Goal: Find specific page/section: Find specific page/section

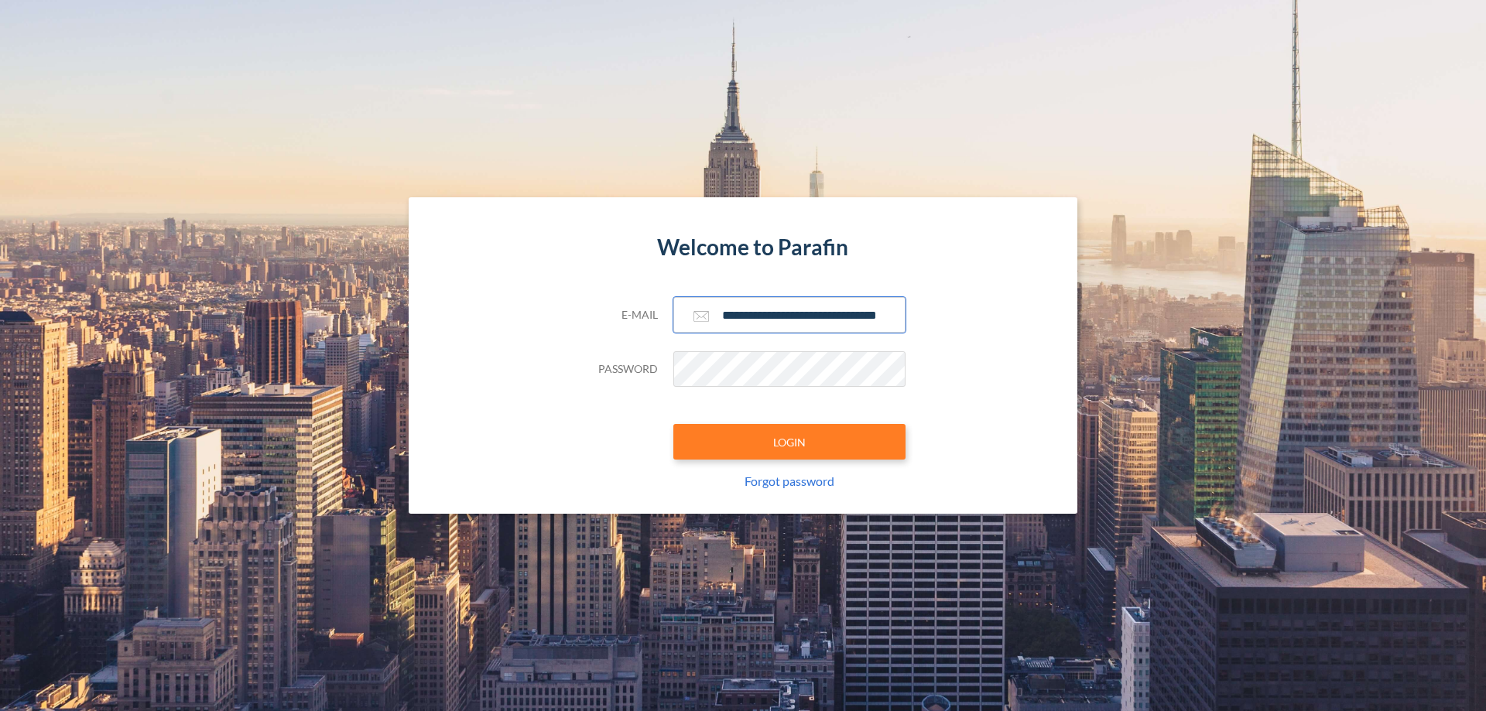
scroll to position [0, 25]
type input "**********"
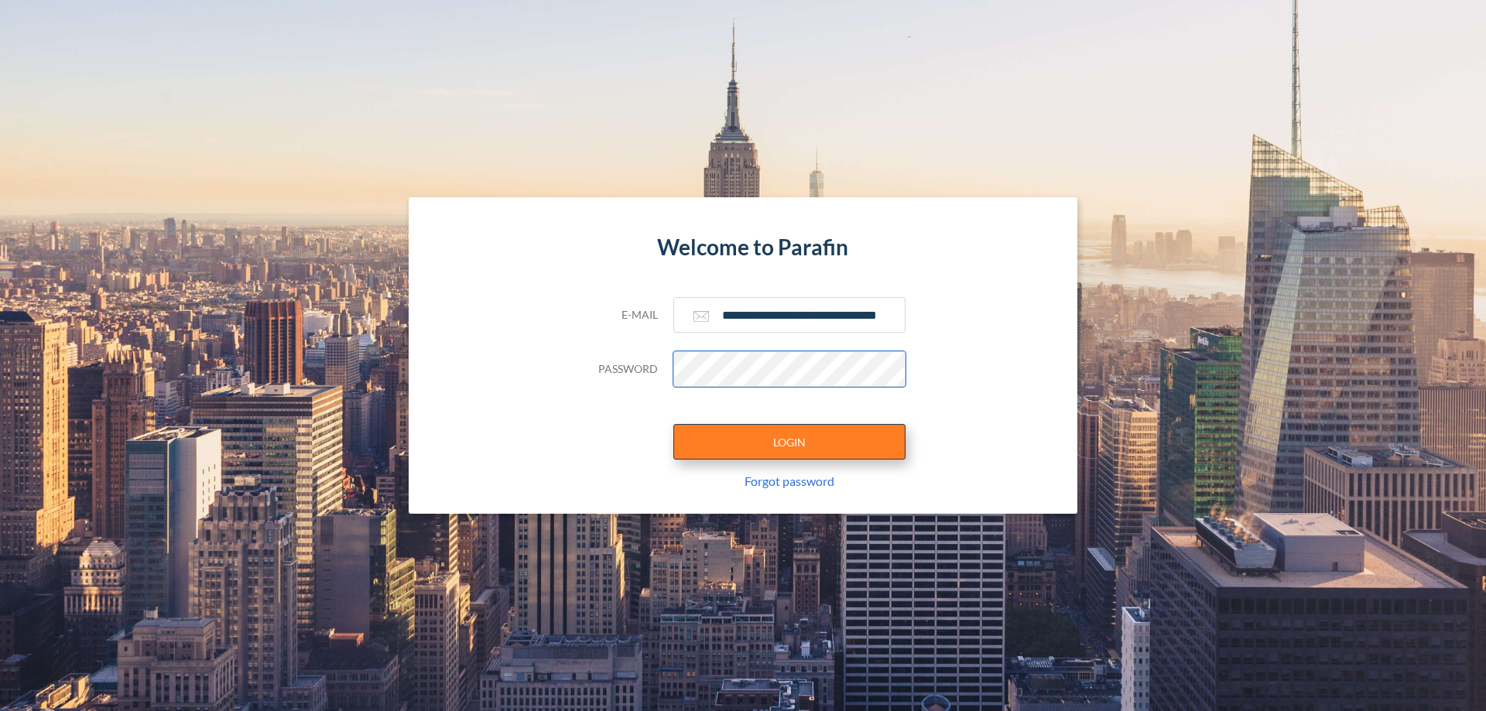
scroll to position [0, 0]
click at [790, 442] on button "LOGIN" at bounding box center [790, 442] width 232 height 36
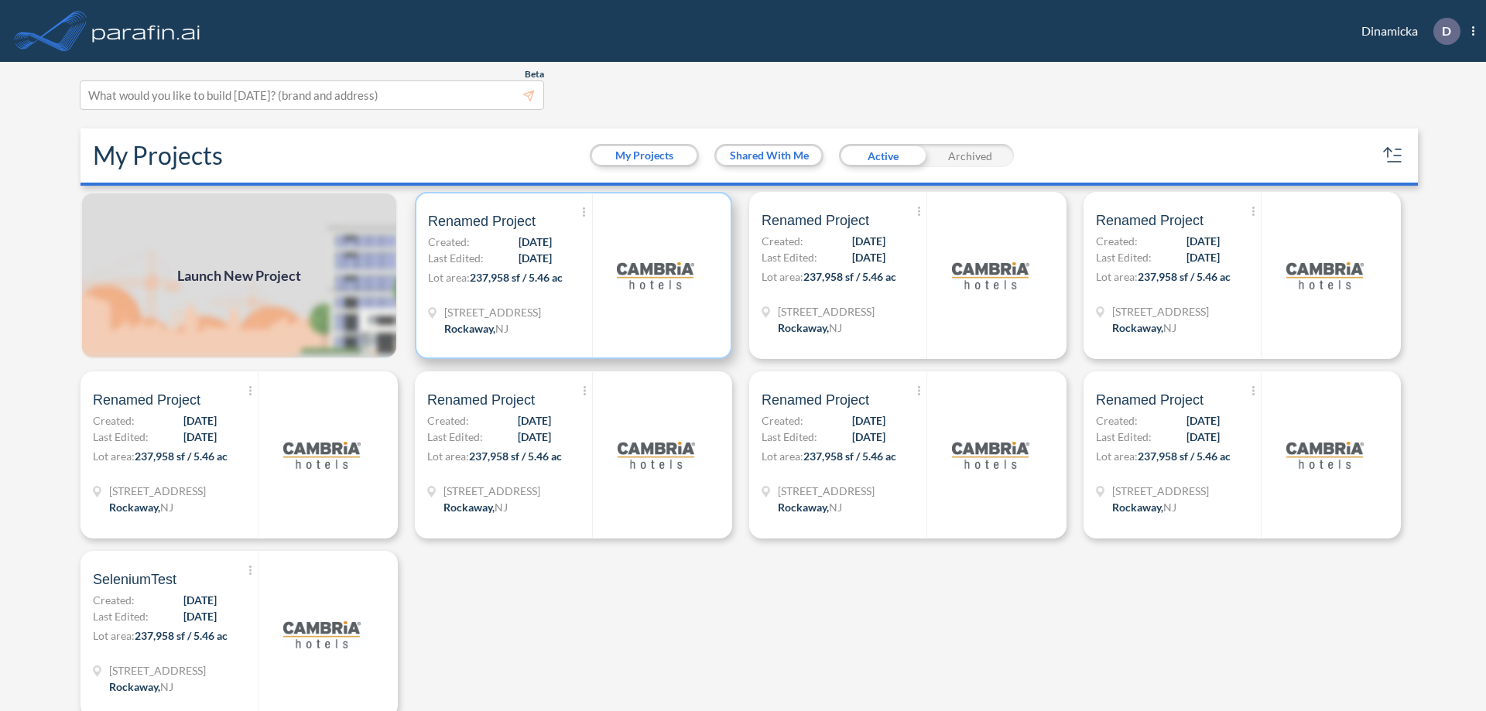
scroll to position [4, 0]
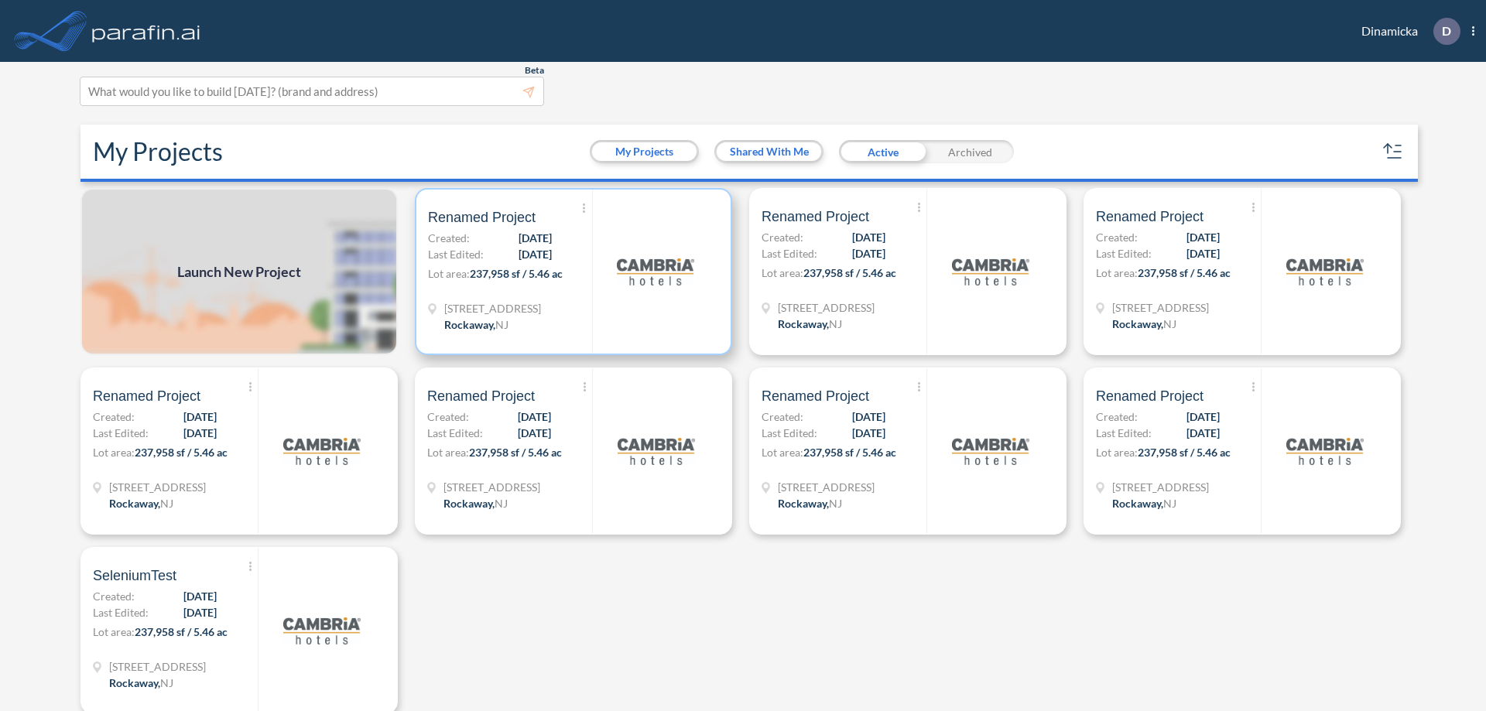
click at [571, 272] on p "Lot area: 237,958 sf / 5.46 ac" at bounding box center [510, 277] width 164 height 22
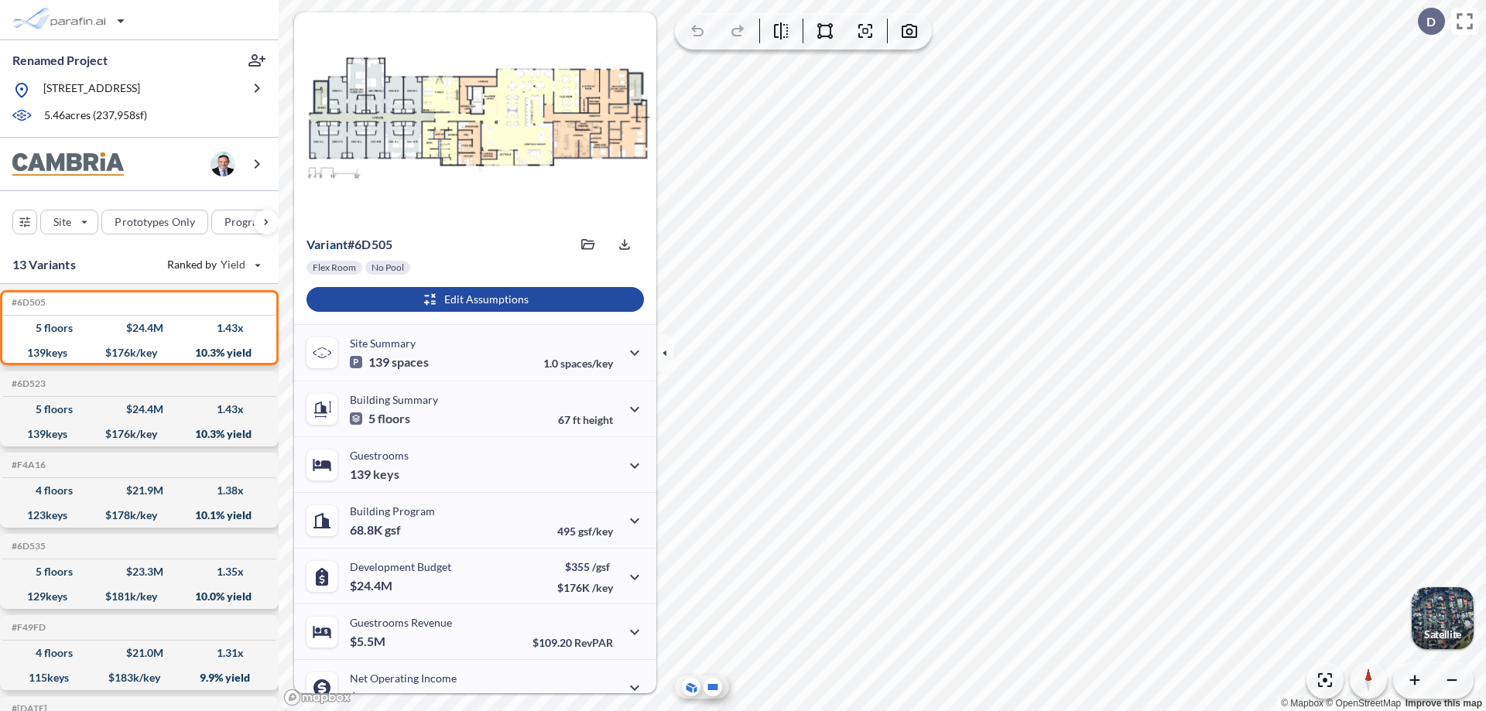
click at [713, 687] on icon at bounding box center [713, 687] width 10 height 6
